Goal: Complete application form

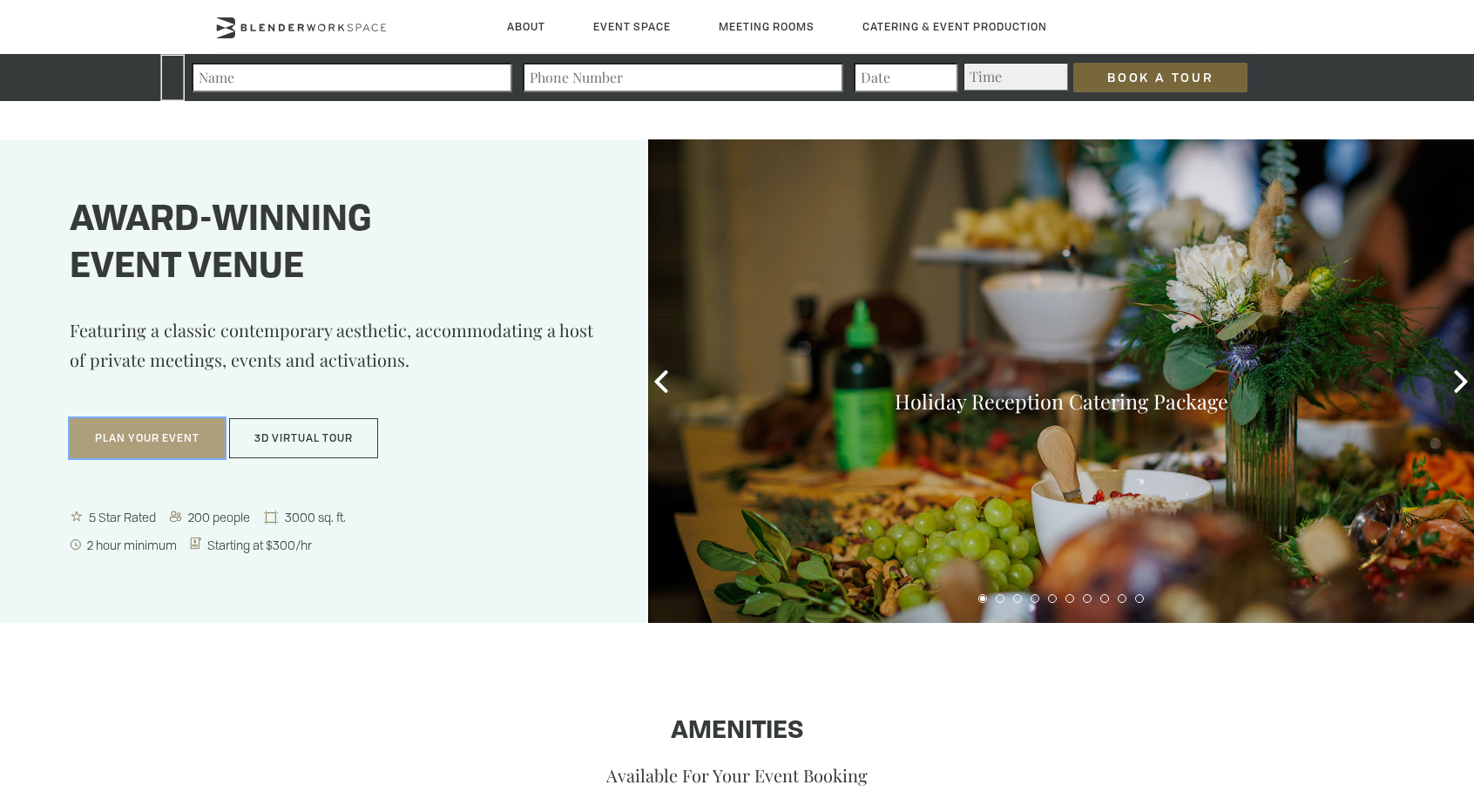
click at [225, 442] on button "Plan Your Event" at bounding box center [147, 438] width 155 height 40
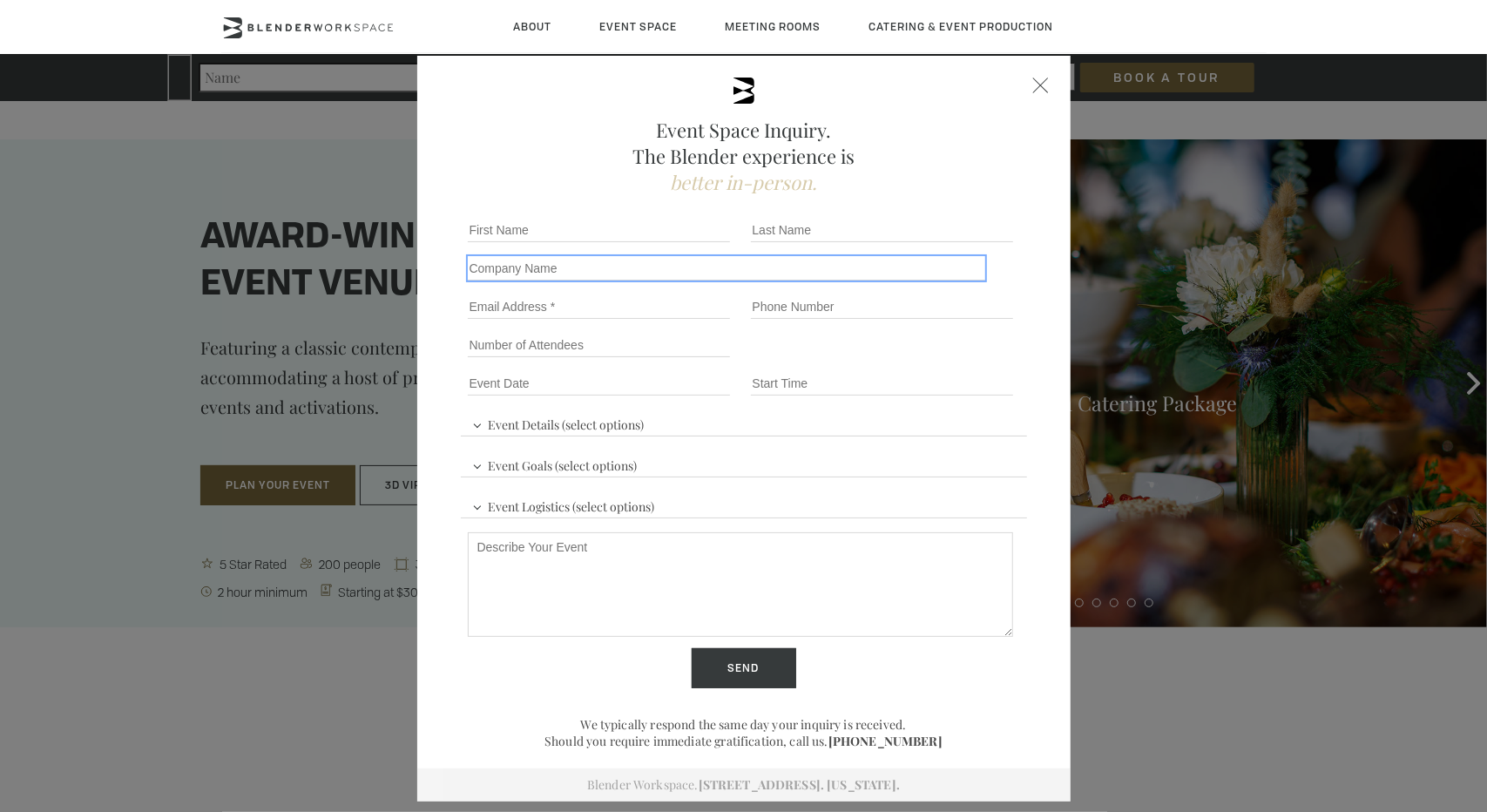
click at [585, 261] on input "Company name" at bounding box center [727, 268] width 519 height 25
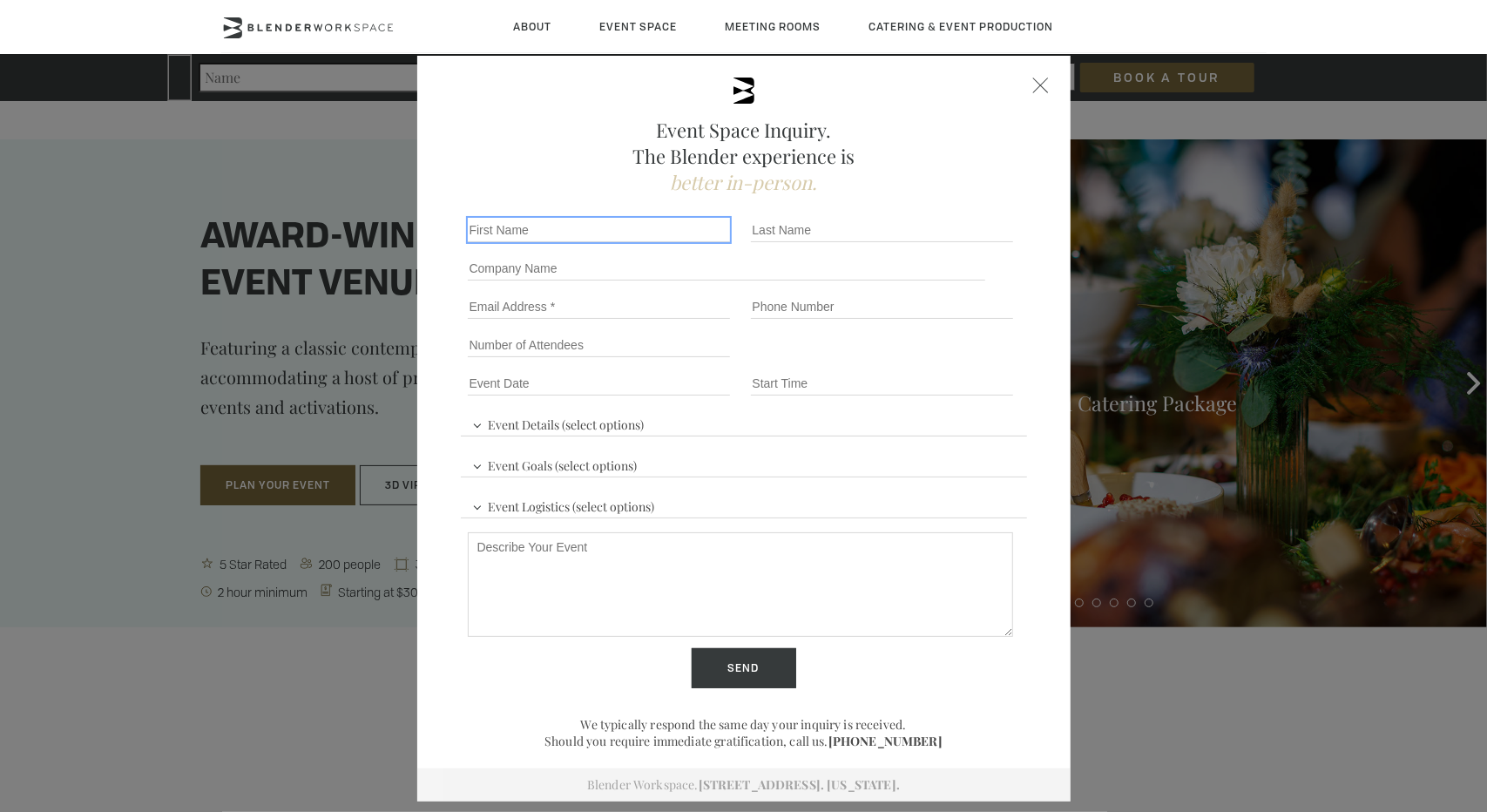
click at [582, 240] on input "First name *" at bounding box center [598, 230] width 262 height 25
type input "Stephy"
drag, startPoint x: 757, startPoint y: 226, endPoint x: 760, endPoint y: 239, distance: 13.3
click at [757, 226] on input "Last name *" at bounding box center [881, 230] width 262 height 25
type input "[PERSON_NAME]"
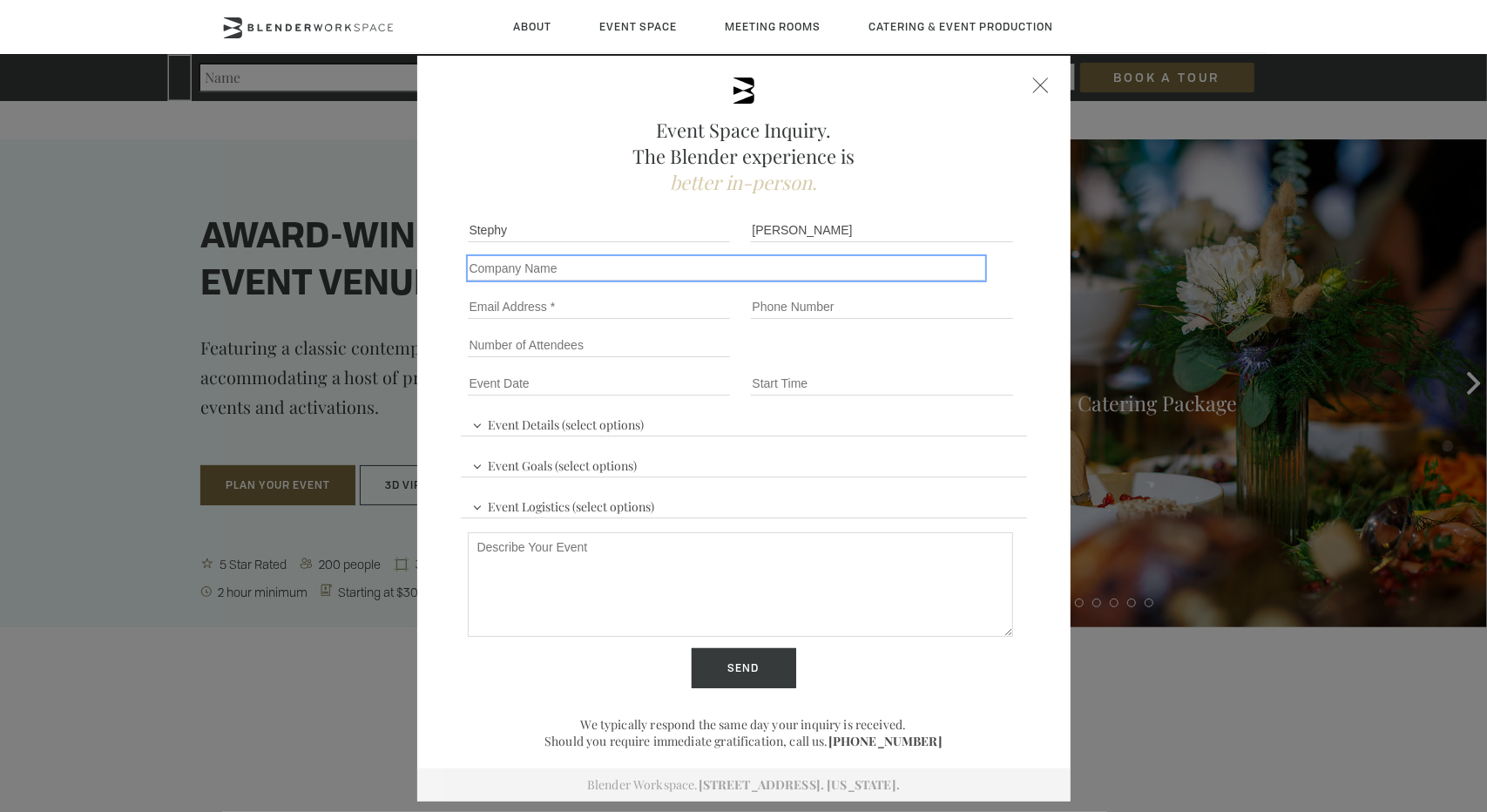
click at [553, 273] on input "Company name" at bounding box center [727, 268] width 519 height 25
type input "Business [DATE]"
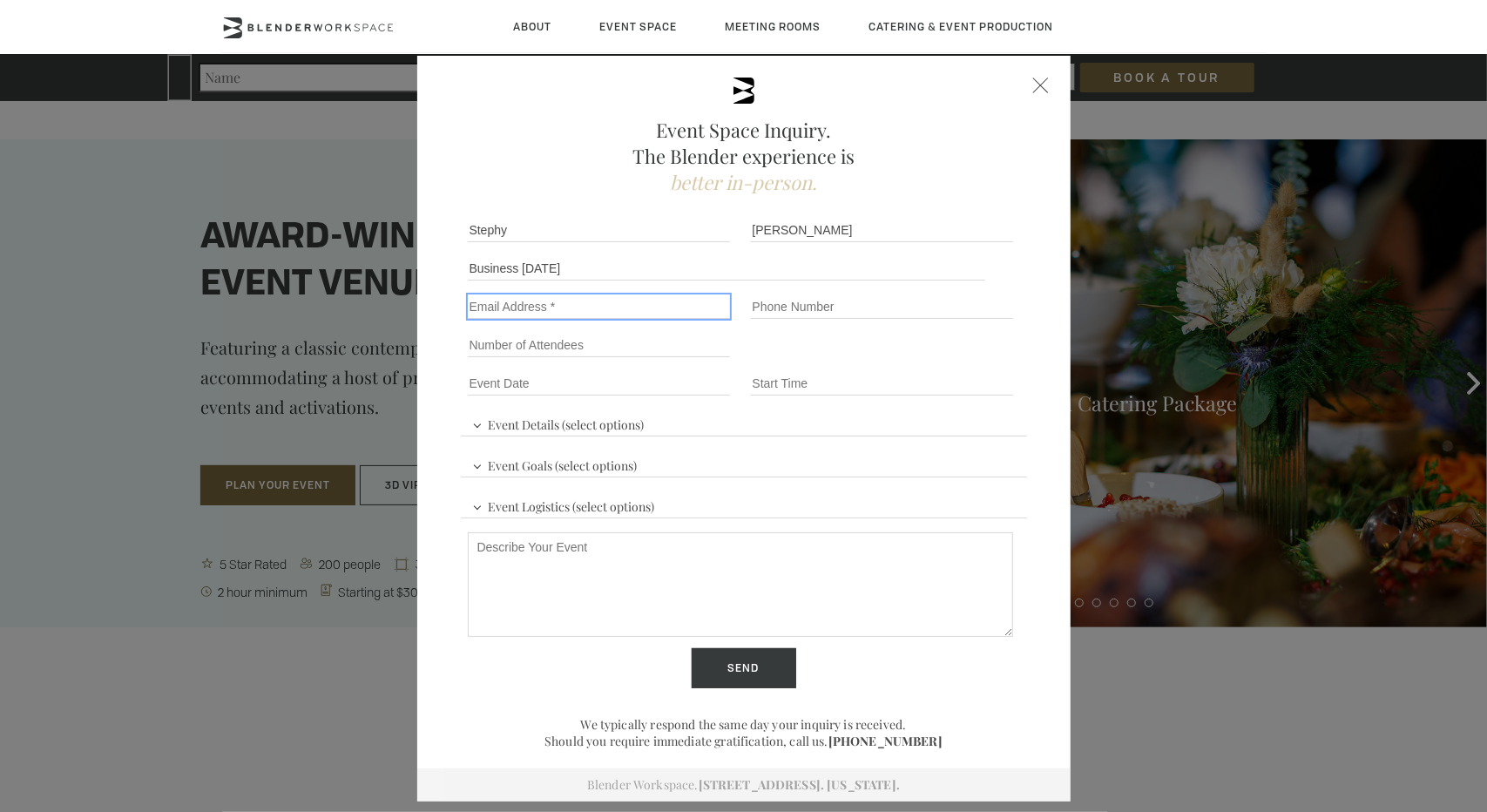
click at [546, 305] on input "Email" at bounding box center [598, 306] width 262 height 25
type input "[EMAIL_ADDRESS][DOMAIN_NAME]"
drag, startPoint x: 789, startPoint y: 312, endPoint x: 800, endPoint y: 316, distance: 11.7
click at [789, 312] on input "Phone number" at bounding box center [881, 306] width 262 height 25
type input "6266124806"
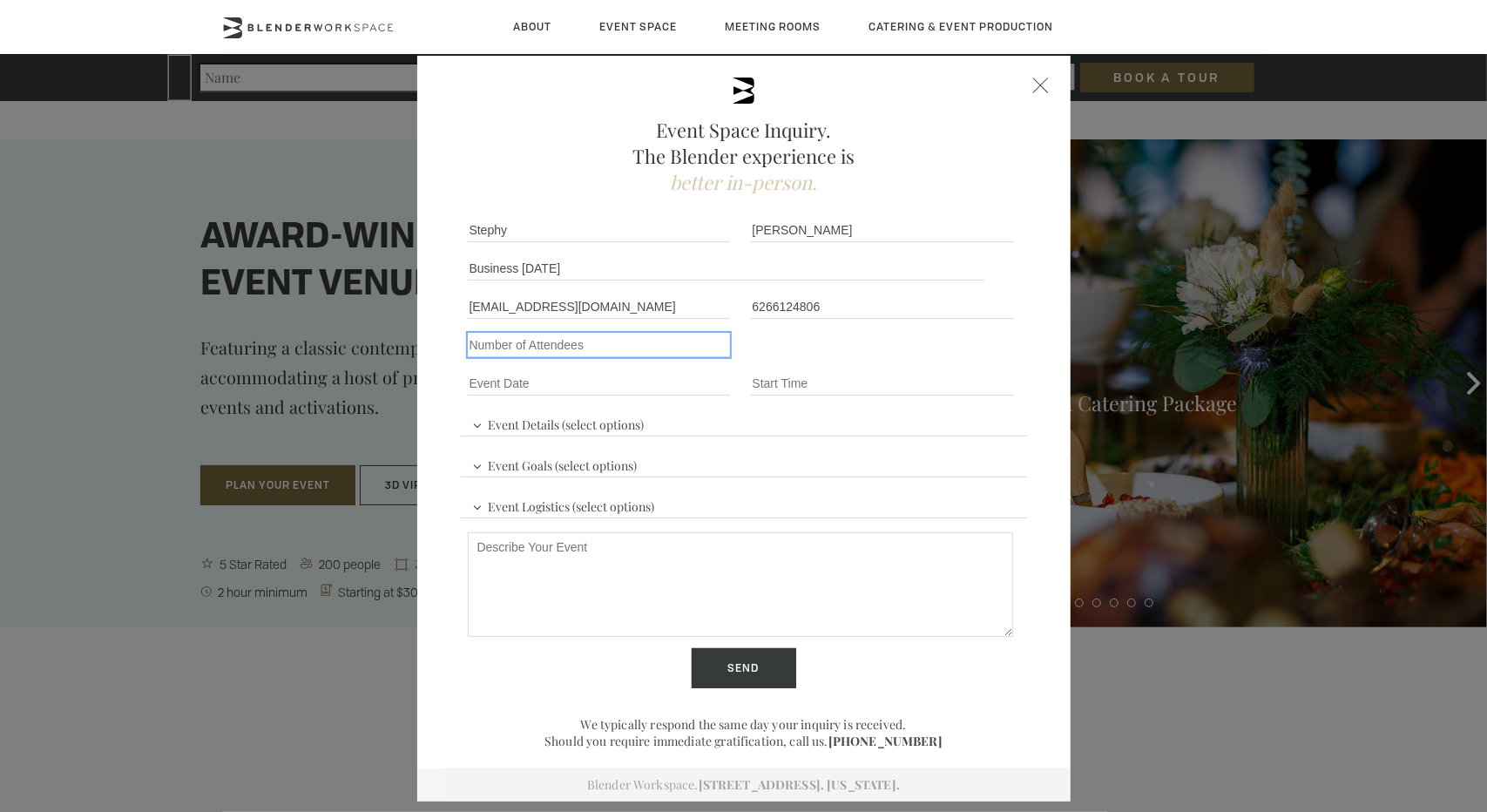
click at [569, 342] on input "Number of Attendees" at bounding box center [598, 344] width 262 height 25
type input "150"
click at [531, 386] on input "Event Date *" at bounding box center [598, 383] width 262 height 25
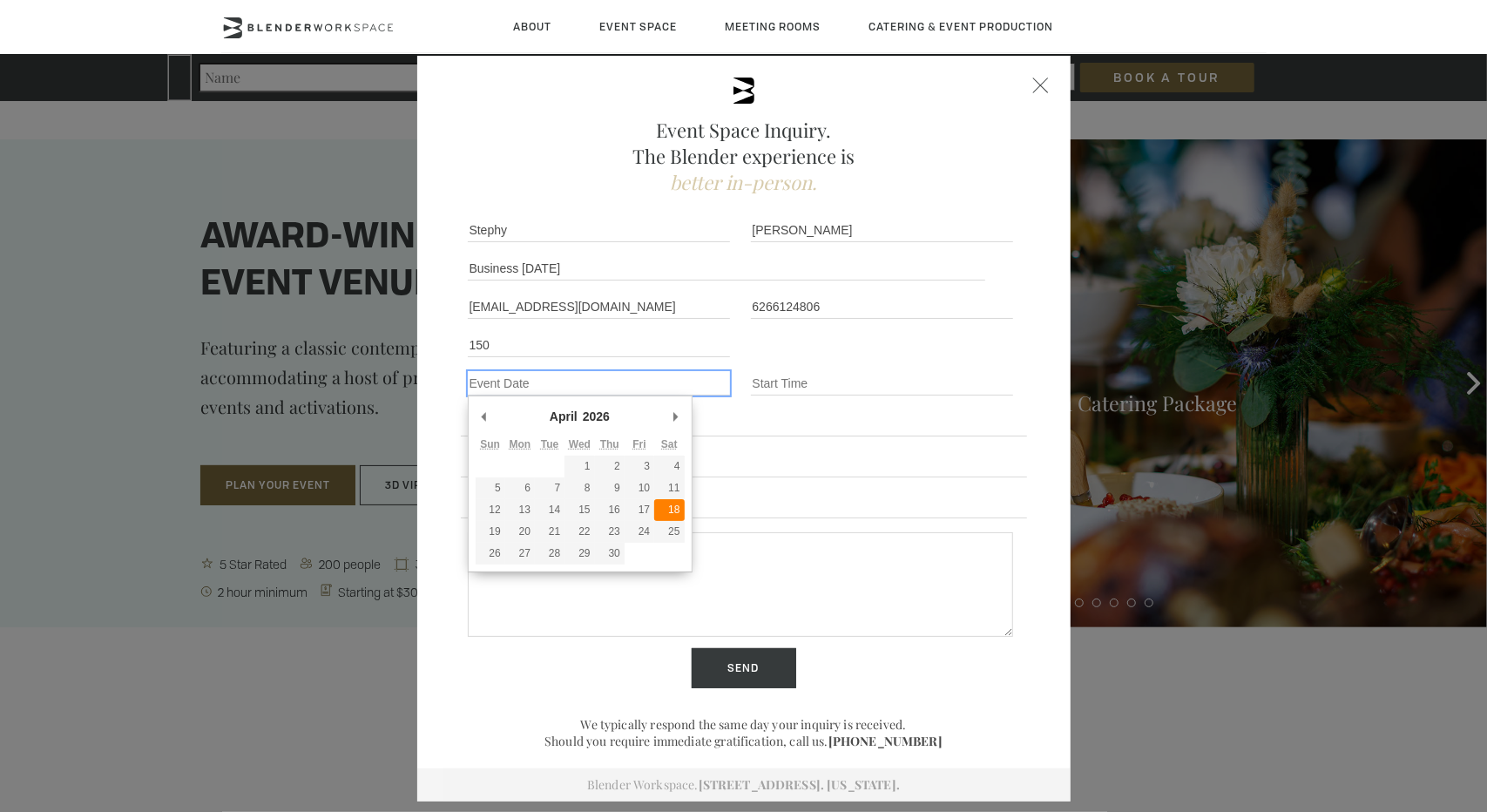
type div "[DATE]"
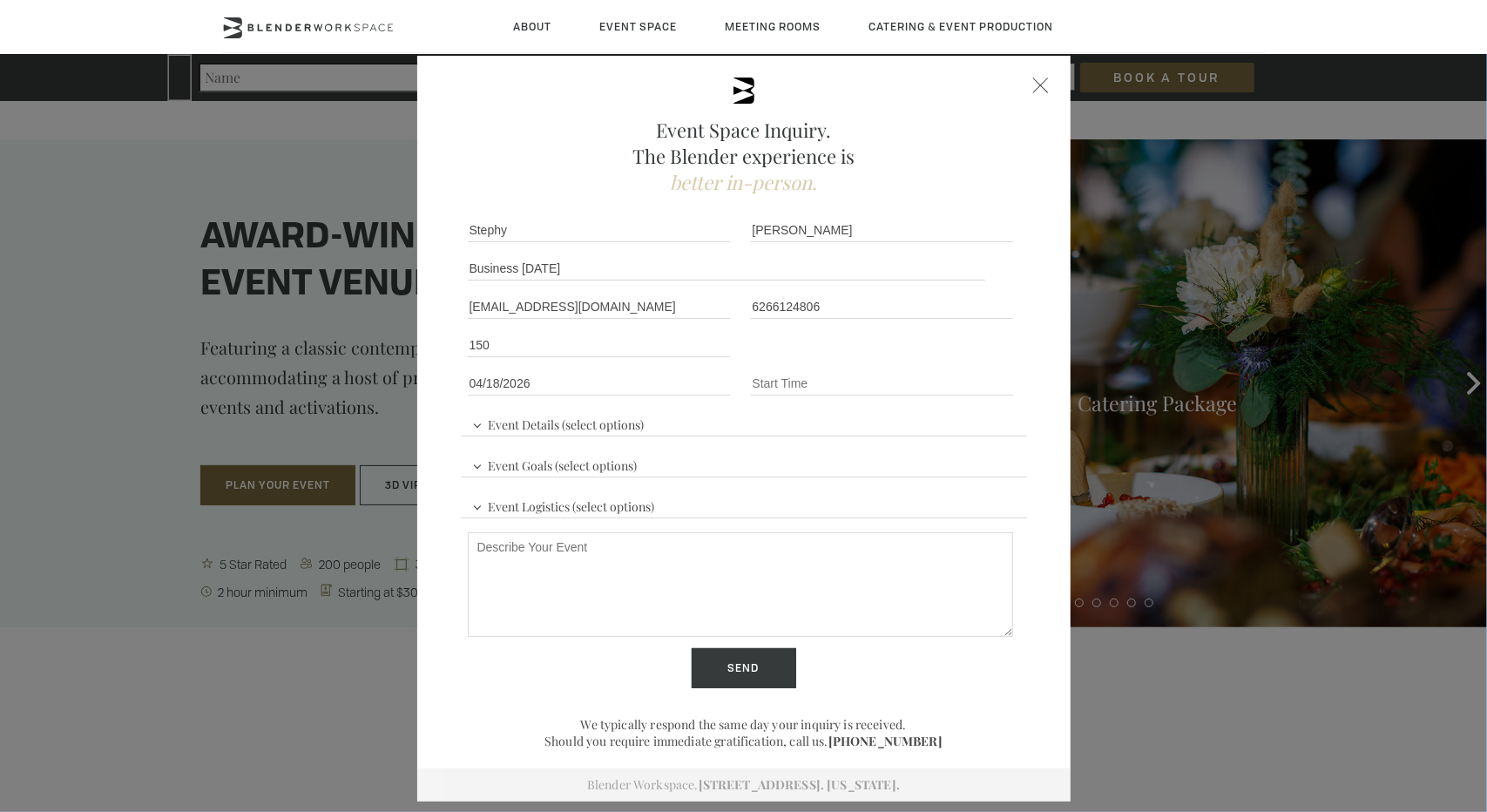
click at [777, 417] on div "Event Details (select options) Conference Workshop Product Launch Trade Show Fu…" at bounding box center [744, 499] width 566 height 193
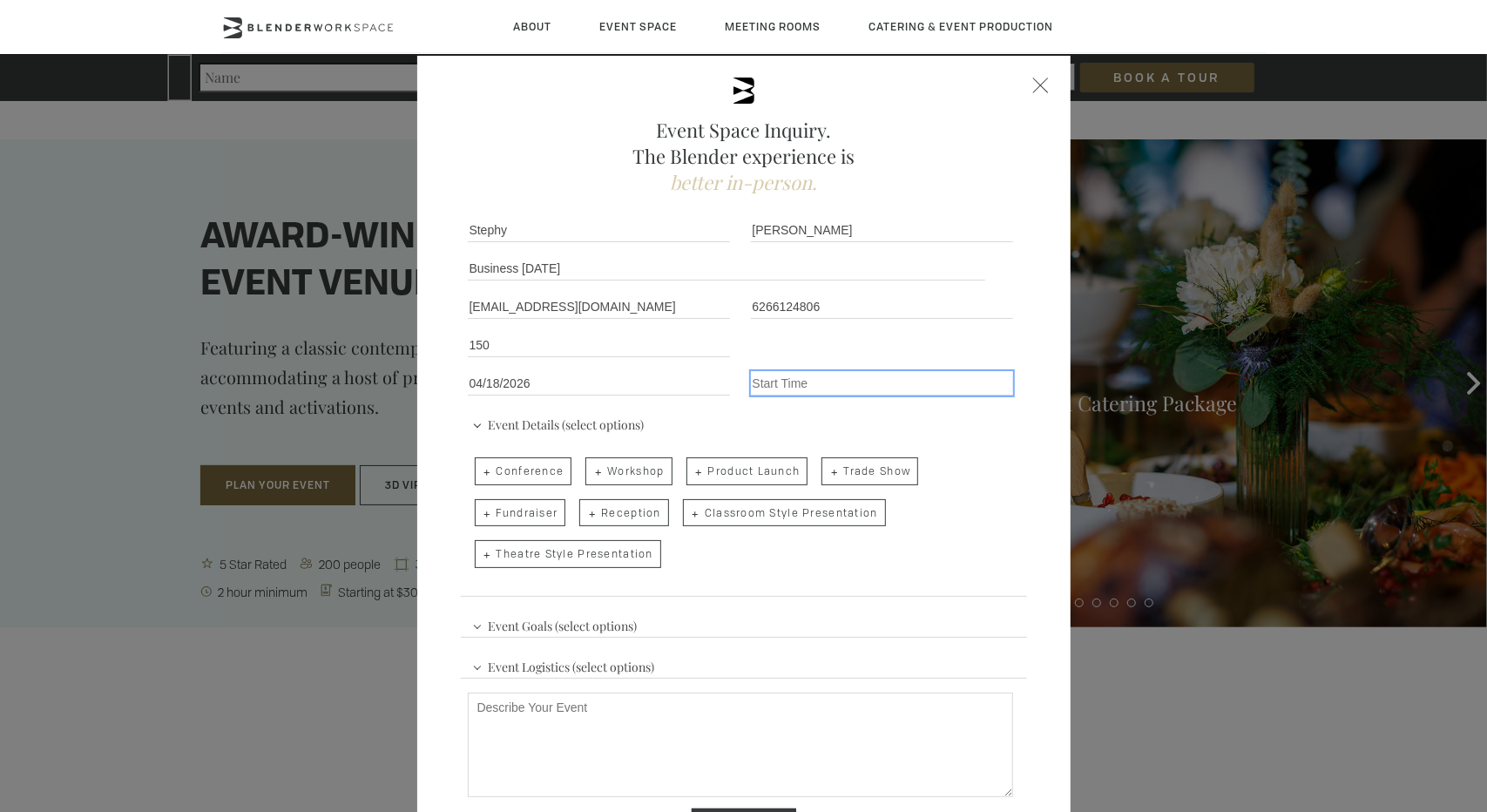
click at [792, 391] on input "Event Time" at bounding box center [881, 383] width 262 height 25
type input "9:00"
click at [524, 479] on span "Conference" at bounding box center [524, 471] width 98 height 28
click at [479, 475] on input "Conference" at bounding box center [473, 462] width 11 height 25
checkbox input "true"
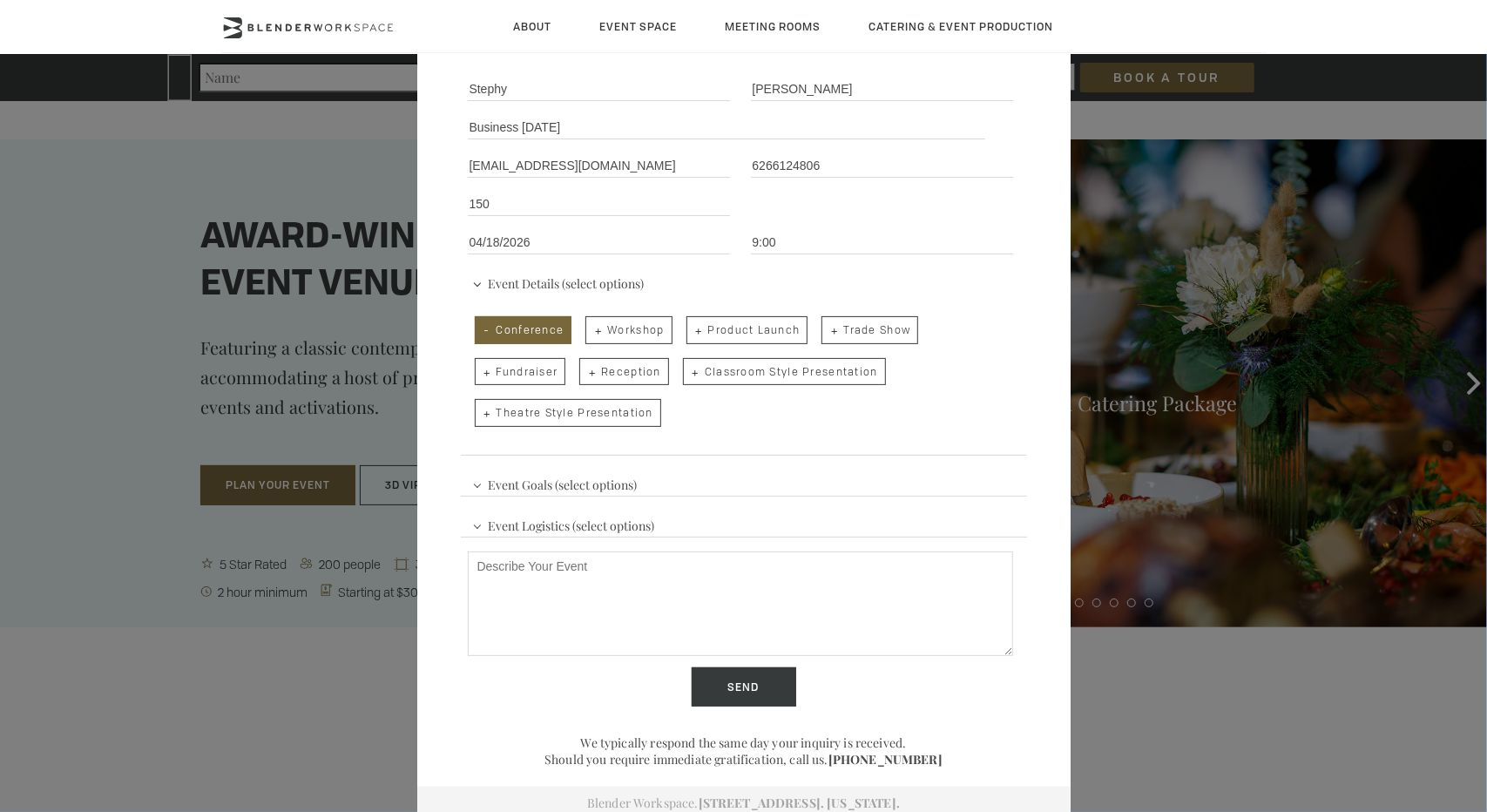
scroll to position [146, 0]
click at [591, 478] on span "Event Goals (select options)" at bounding box center [554, 478] width 174 height 26
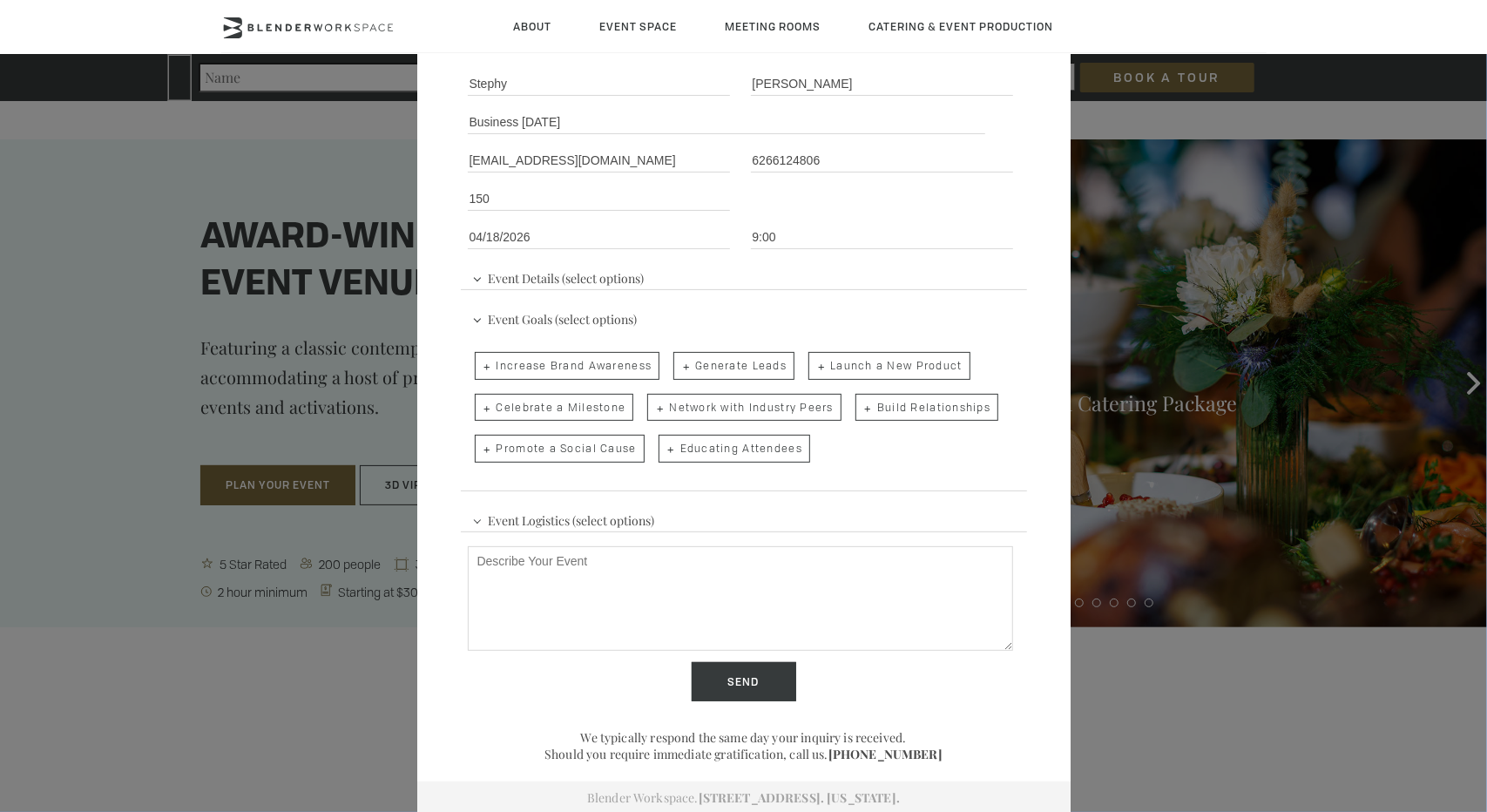
click at [868, 407] on span "Build Relationships" at bounding box center [927, 408] width 143 height 28
click at [860, 407] on input "Build Relationships" at bounding box center [853, 399] width 11 height 25
checkbox input "true"
click at [778, 409] on span "Network with Industry Peers" at bounding box center [744, 408] width 194 height 28
click at [652, 409] on input "Network with Industry Peers" at bounding box center [645, 399] width 11 height 25
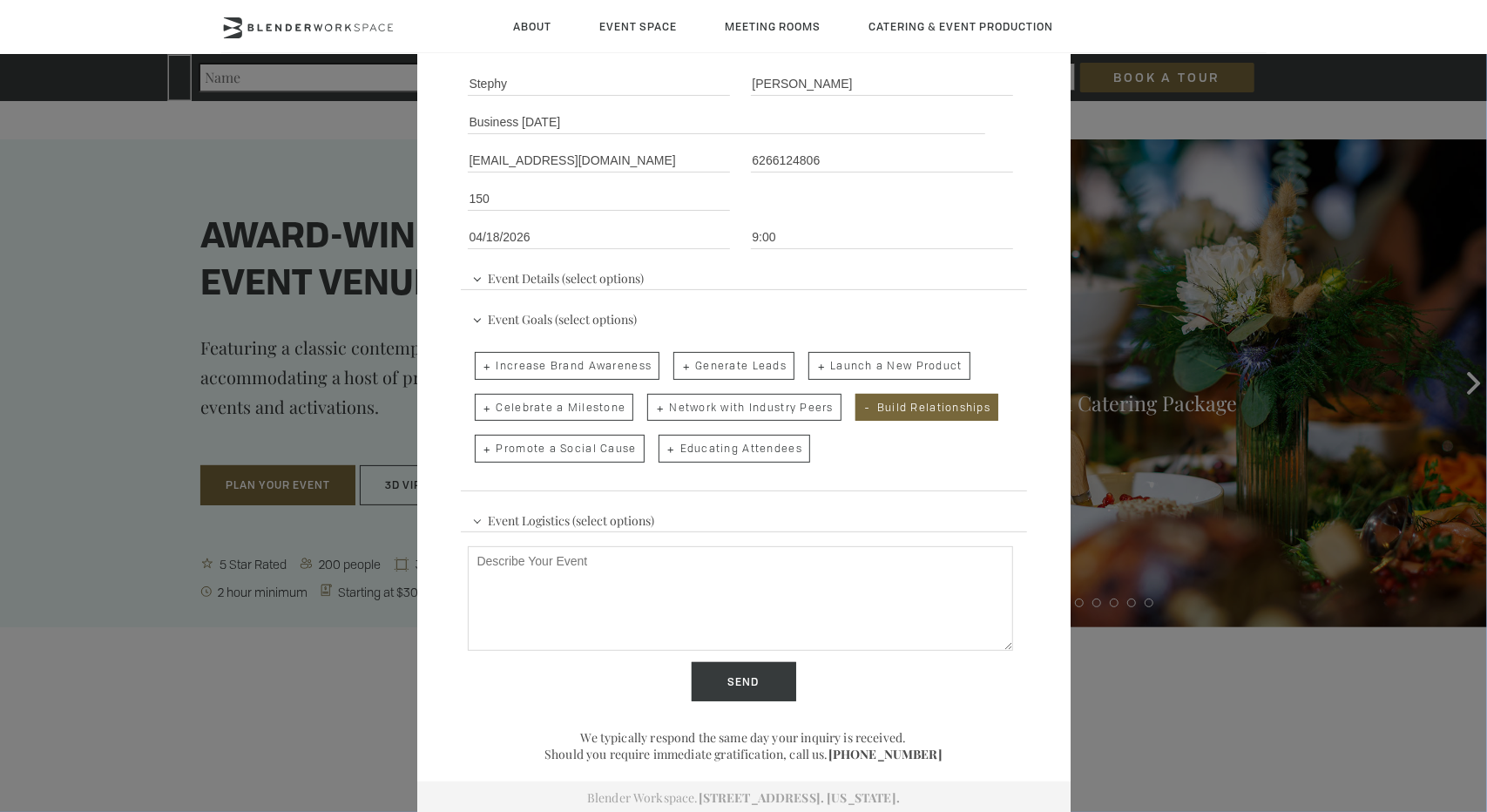
checkbox input "true"
click at [737, 450] on span "Educating Attendees" at bounding box center [735, 449] width 151 height 28
click at [663, 450] on input "Educating Attendees" at bounding box center [657, 440] width 11 height 25
checkbox input "true"
click at [624, 516] on span "Event Logistics (select options)" at bounding box center [563, 518] width 192 height 26
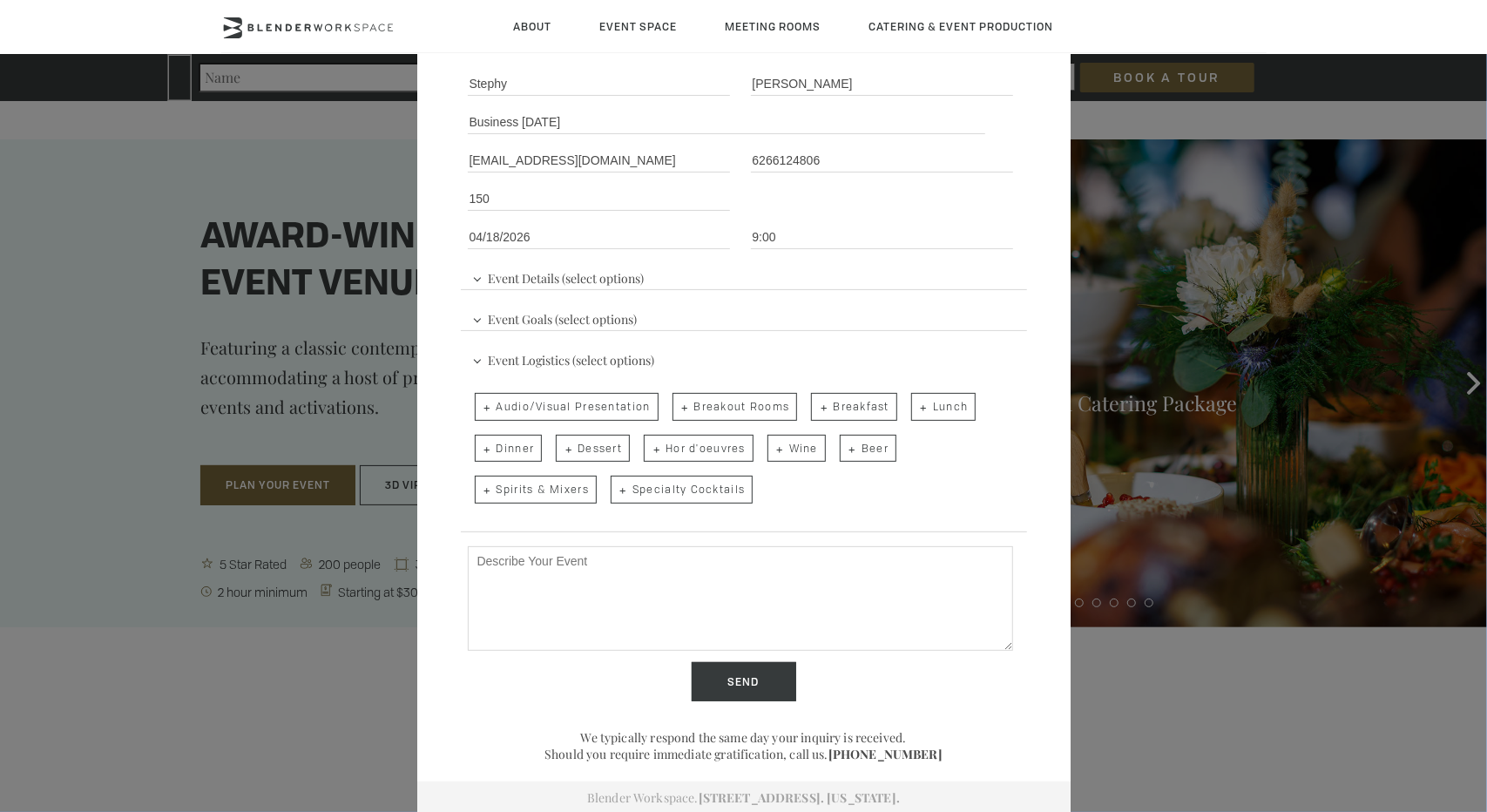
click at [620, 407] on span "Audio/Visual Presentation" at bounding box center [566, 407] width 184 height 28
click at [479, 407] on input "Audio/Visual Presentation" at bounding box center [473, 398] width 11 height 25
checkbox input "true"
click at [732, 403] on span "Breakout Rooms" at bounding box center [736, 407] width 125 height 28
click at [677, 403] on input "Breakout Rooms" at bounding box center [671, 398] width 11 height 25
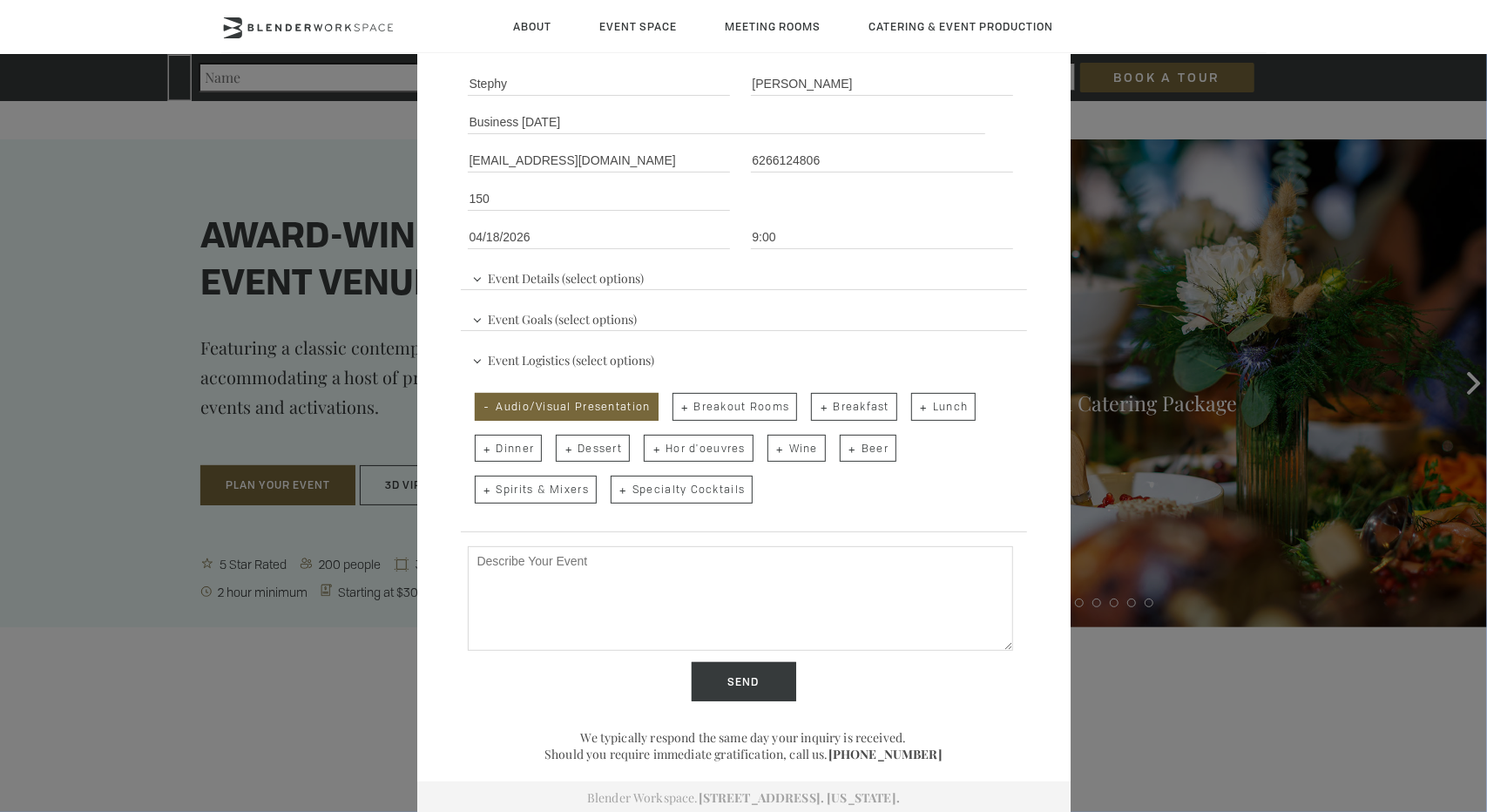
checkbox input "true"
click at [927, 403] on span "Lunch" at bounding box center [943, 407] width 65 height 28
click at [916, 403] on input "Lunch" at bounding box center [909, 398] width 11 height 25
checkbox input "true"
click at [525, 447] on span "Dinner" at bounding box center [509, 449] width 68 height 28
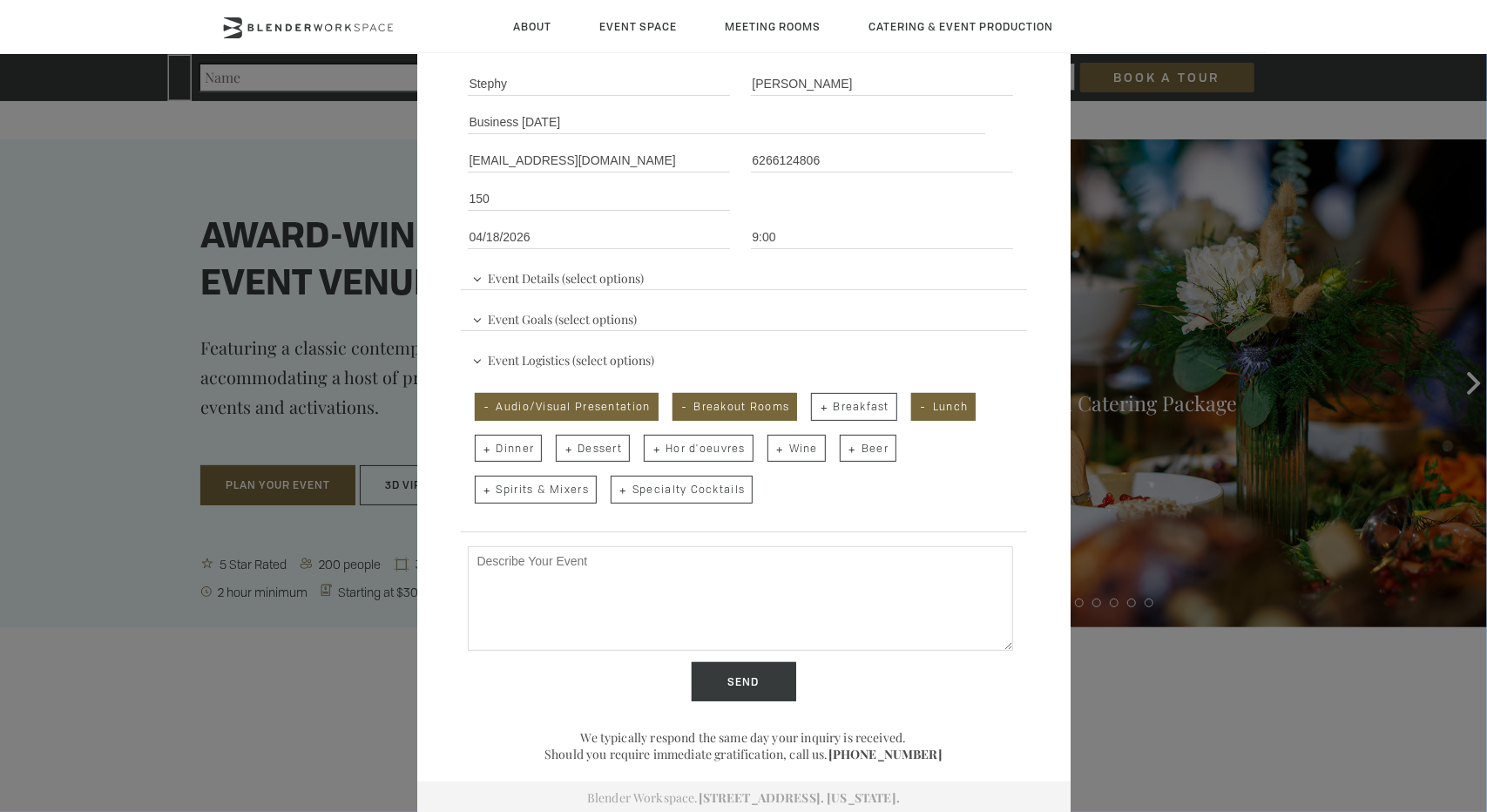
click at [479, 447] on input "Dinner" at bounding box center [473, 440] width 11 height 25
checkbox input "true"
click at [625, 572] on textarea "Describe Your Event" at bounding box center [741, 598] width 545 height 104
click at [646, 598] on textarea "Describe Your Event" at bounding box center [741, 598] width 545 height 104
paste textarea "About 150 participants, need a larger space for keynote speakers, and 4 smaller…"
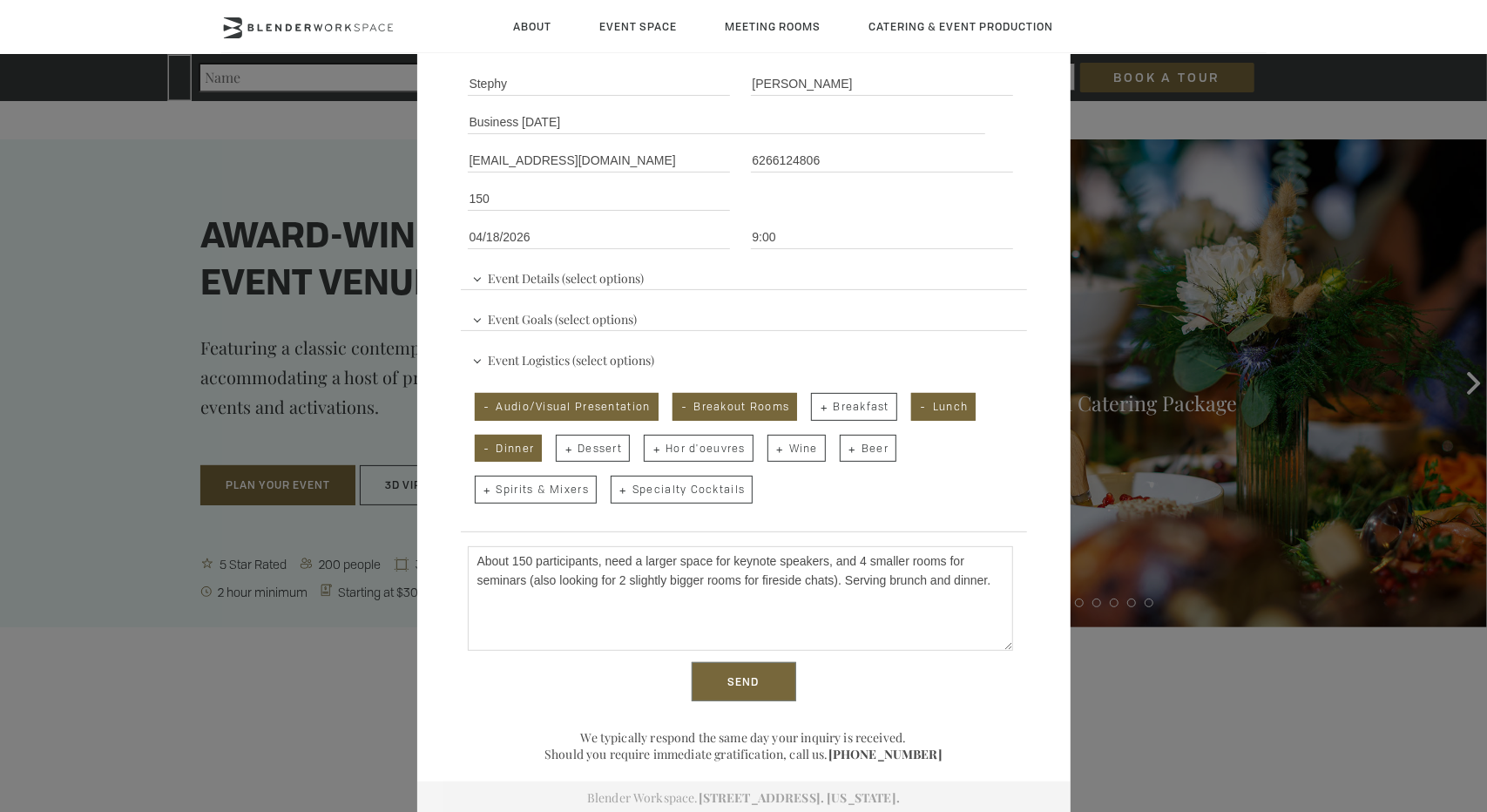
type textarea "About 150 participants, need a larger space for keynote speakers, and 4 smaller…"
click at [753, 676] on input "Send" at bounding box center [744, 682] width 105 height 40
